Goal: Find contact information: Find contact information

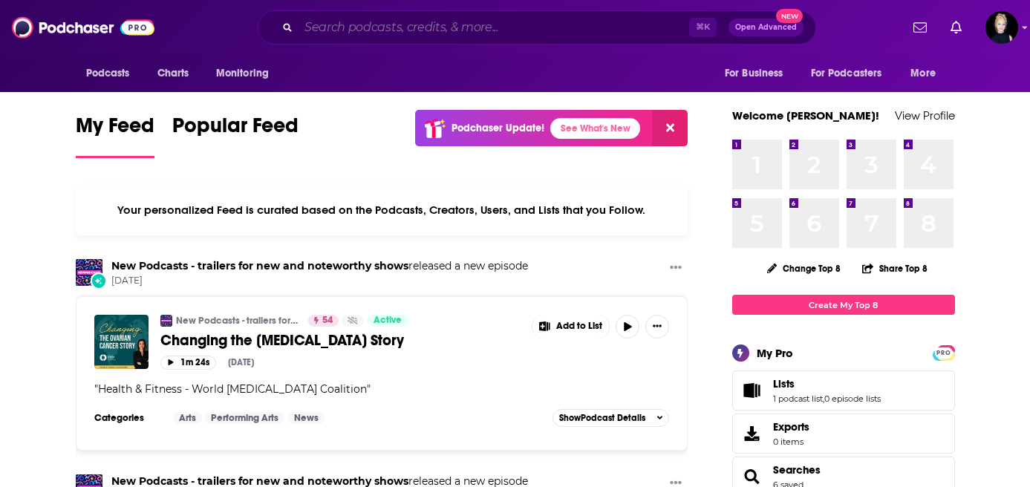
click at [397, 29] on input "Search podcasts, credits, & more..." at bounding box center [494, 28] width 391 height 24
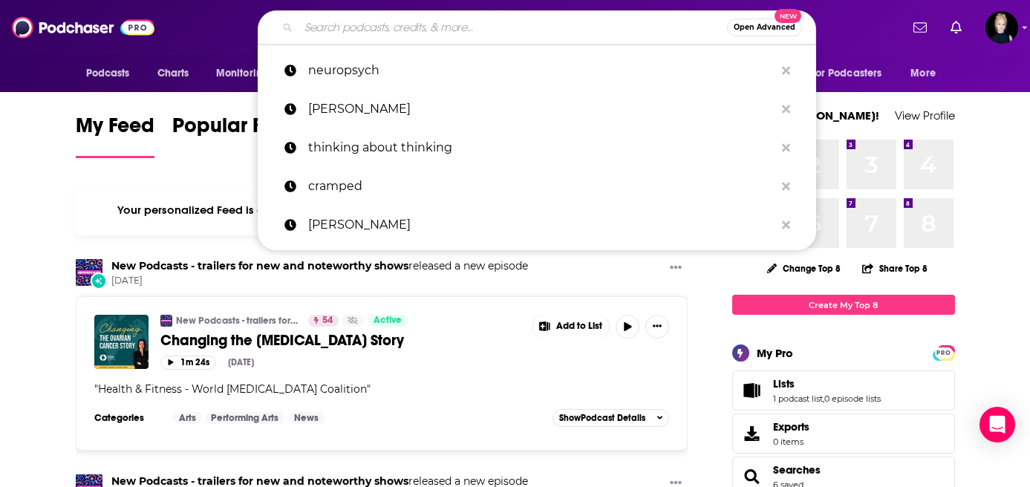
click at [384, 29] on input "Search podcasts, credits, & more..." at bounding box center [513, 28] width 429 height 24
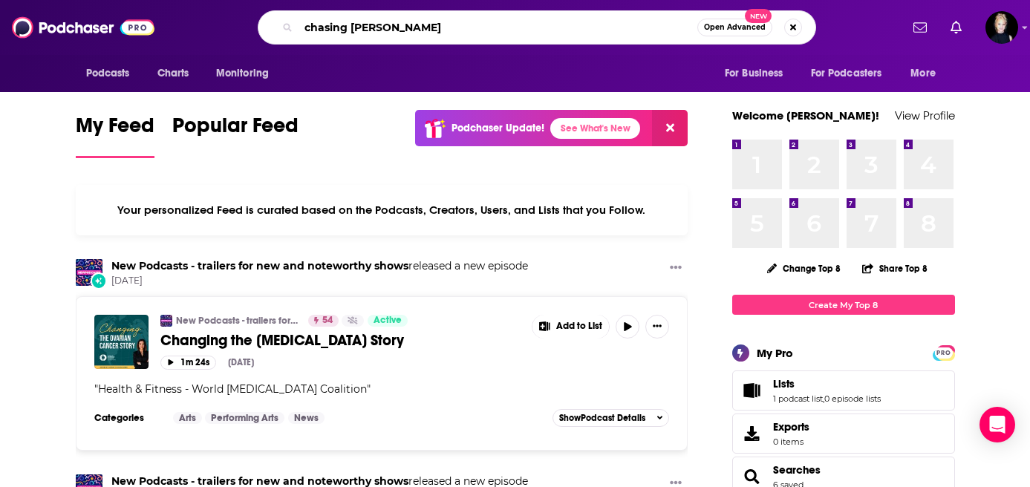
type input "chasing [PERSON_NAME]"
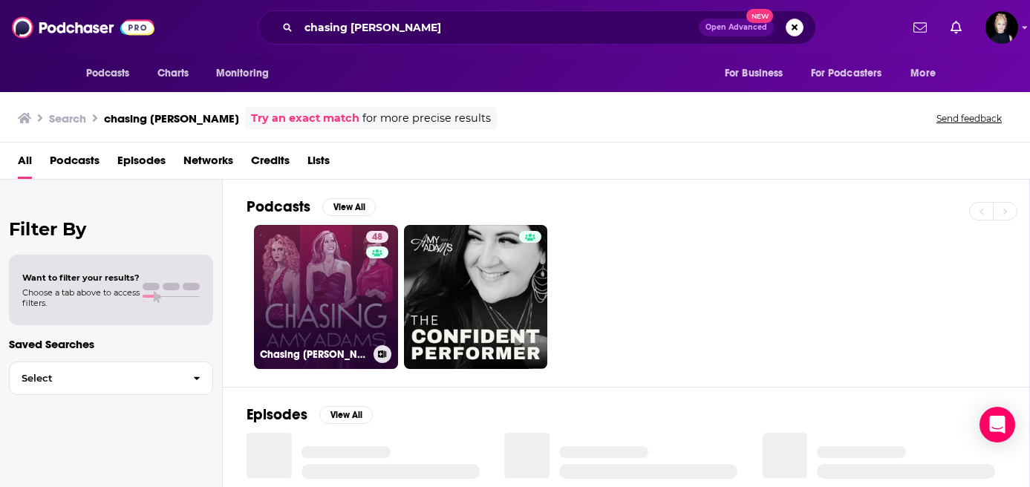
click at [341, 265] on link "48 Chasing [PERSON_NAME]" at bounding box center [326, 297] width 144 height 144
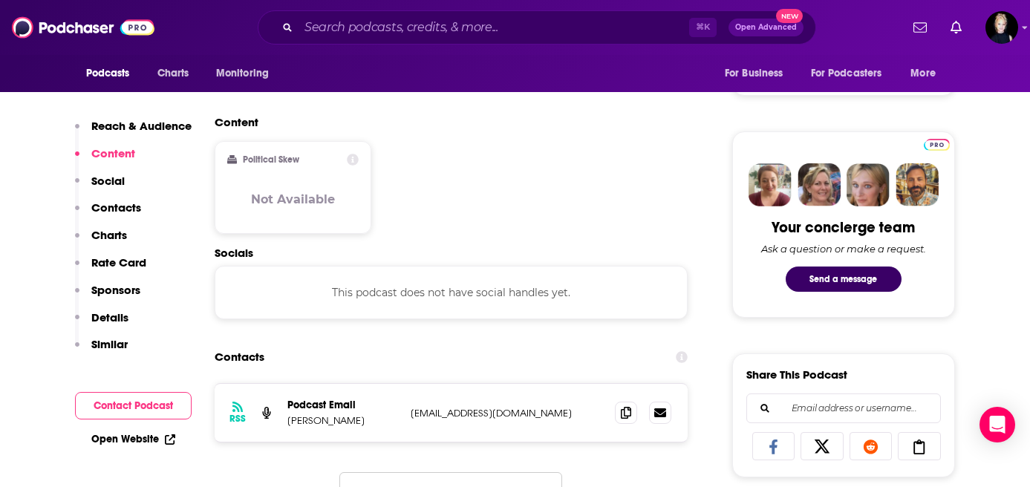
scroll to position [634, 0]
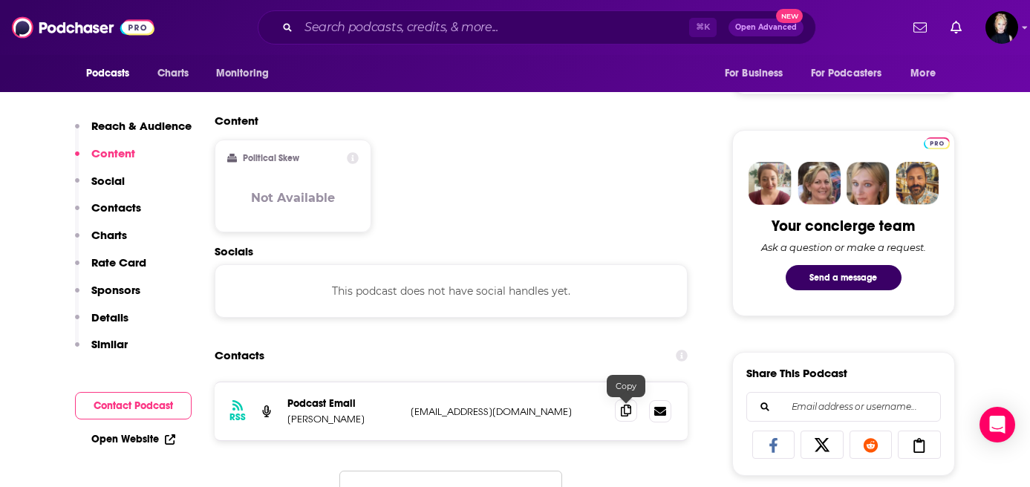
click at [628, 415] on icon at bounding box center [626, 411] width 10 height 12
